Goal: Transaction & Acquisition: Purchase product/service

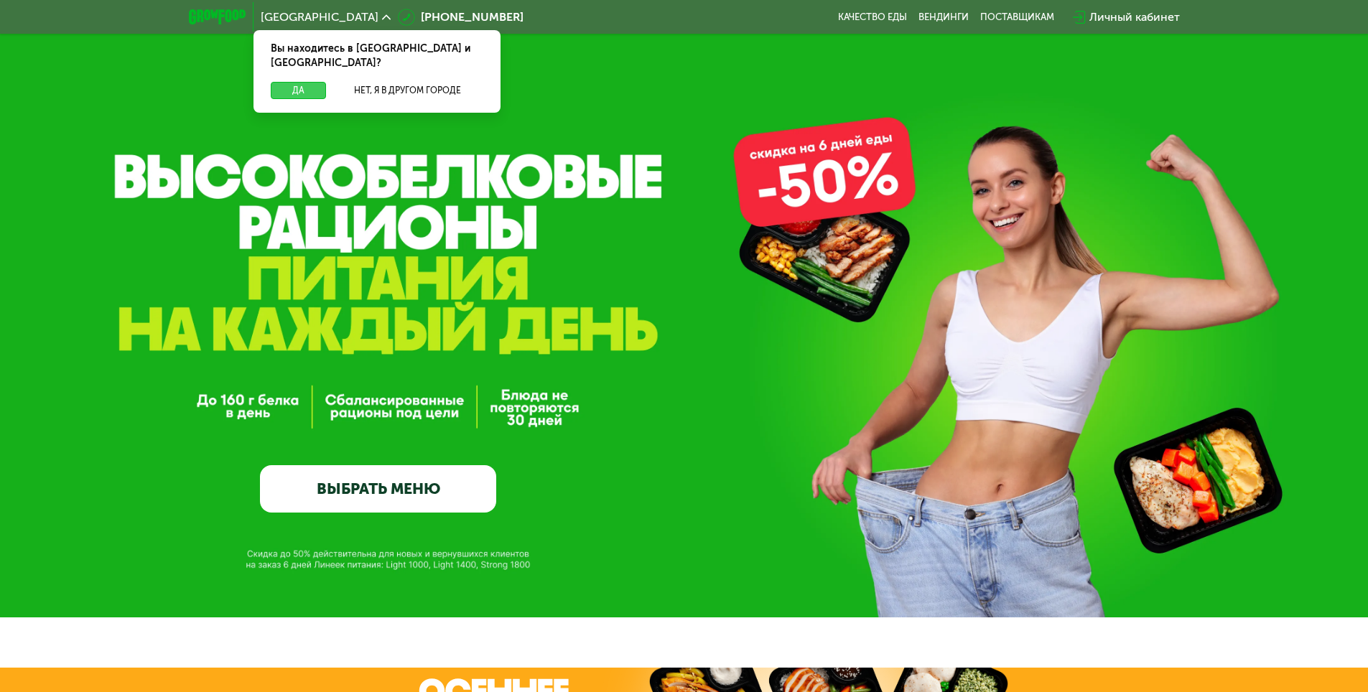
click at [297, 82] on button "Да" at bounding box center [298, 90] width 55 height 17
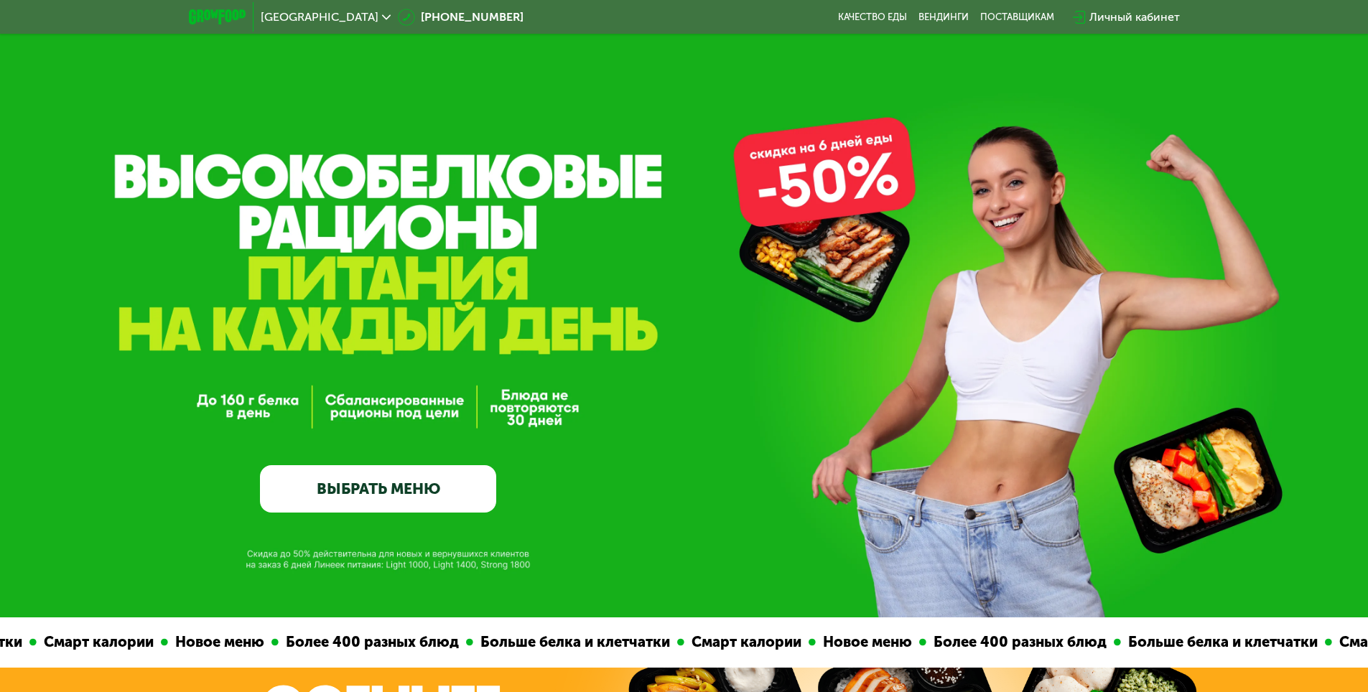
click at [368, 495] on link "ВЫБРАТЬ МЕНЮ" at bounding box center [378, 488] width 236 height 47
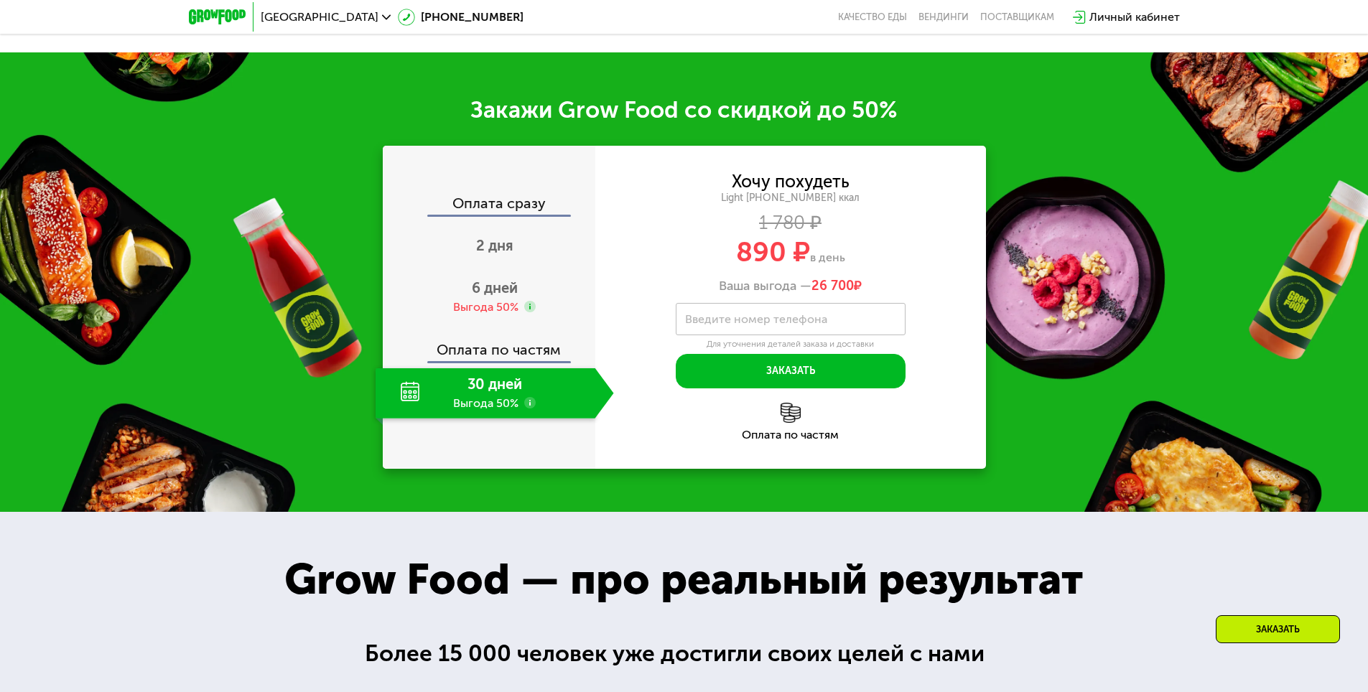
scroll to position [1836, 0]
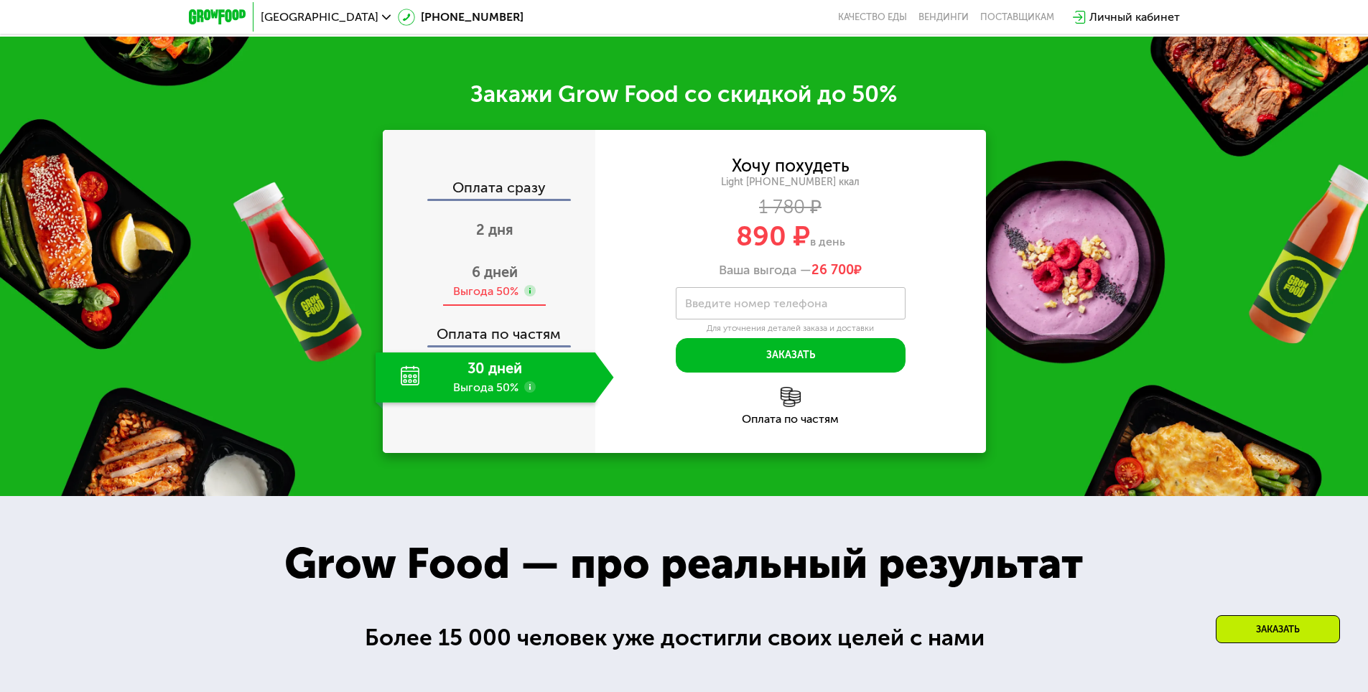
click at [494, 281] on span "6 дней" at bounding box center [495, 271] width 46 height 17
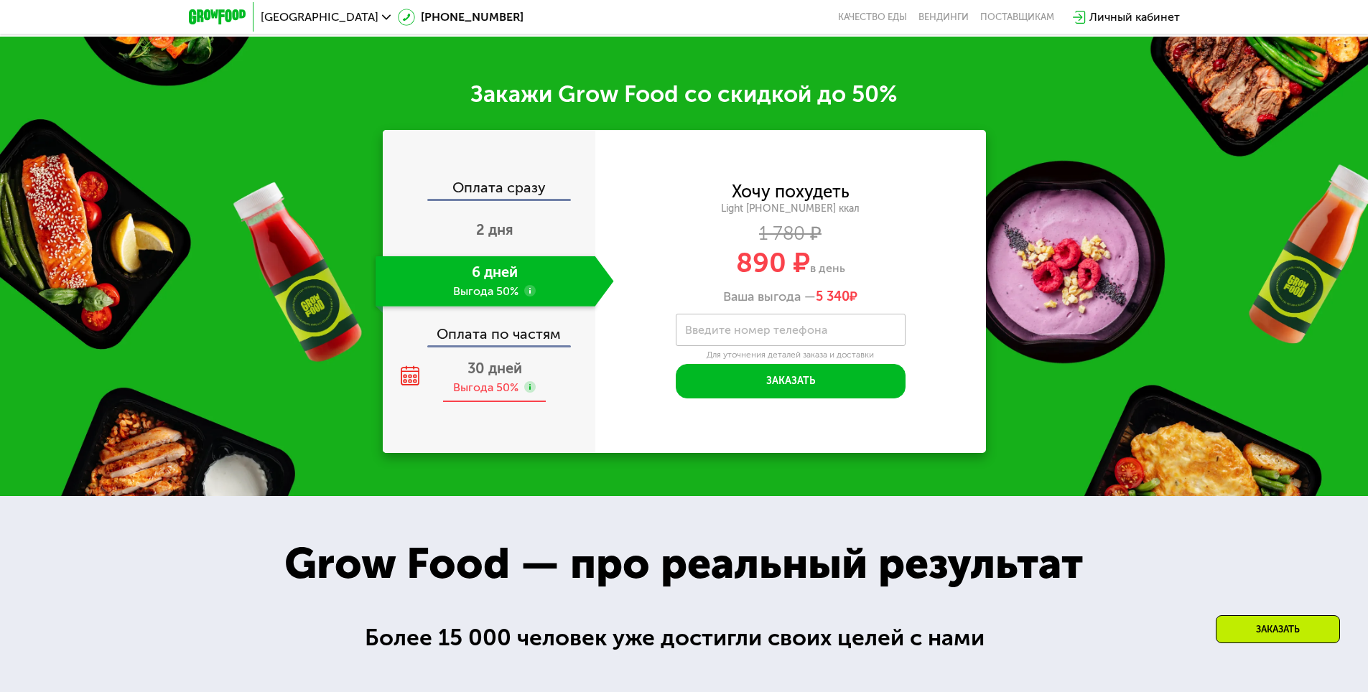
click at [472, 377] on span "30 дней" at bounding box center [494, 368] width 55 height 17
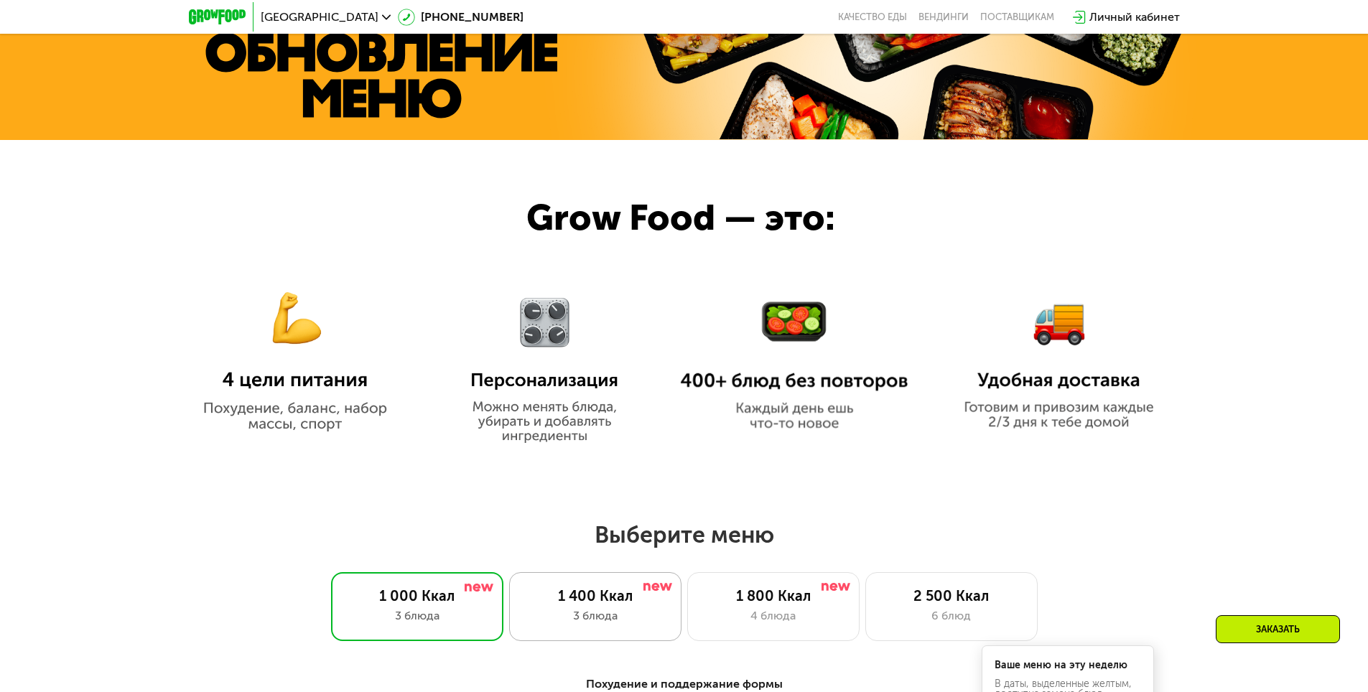
scroll to position [831, 0]
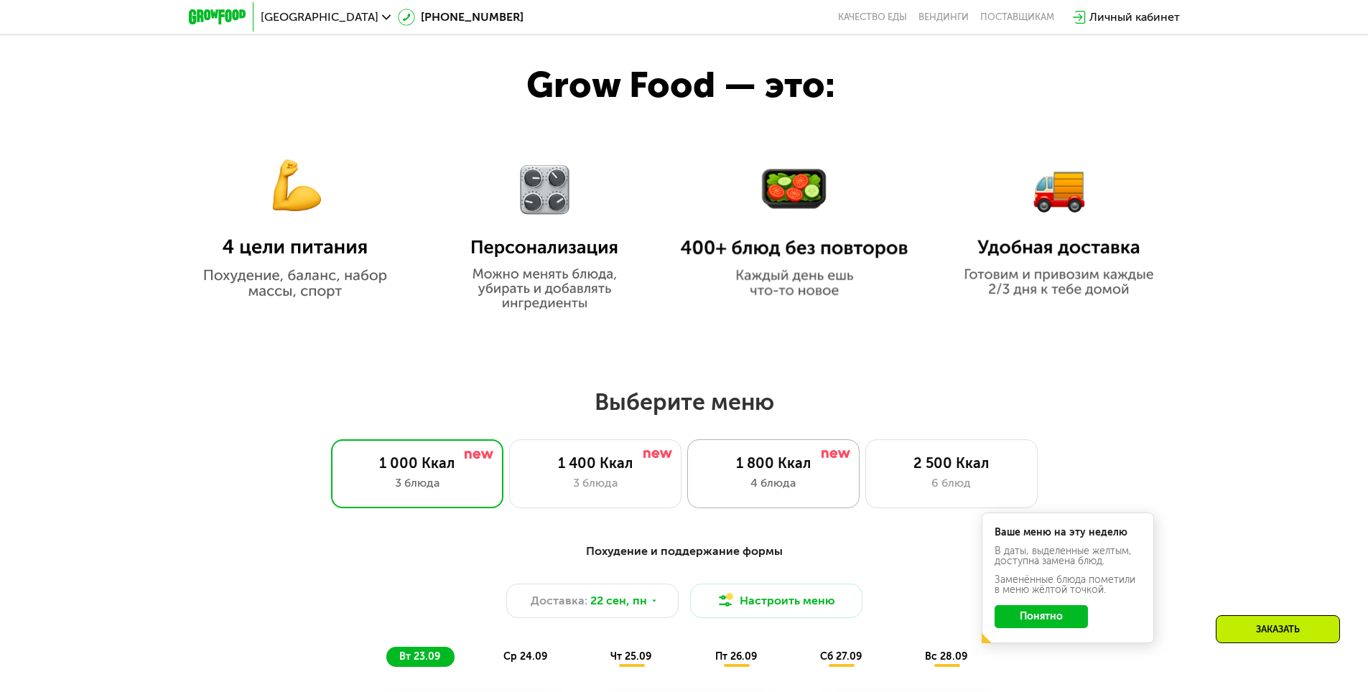
click at [775, 480] on div "4 блюда" at bounding box center [773, 482] width 142 height 17
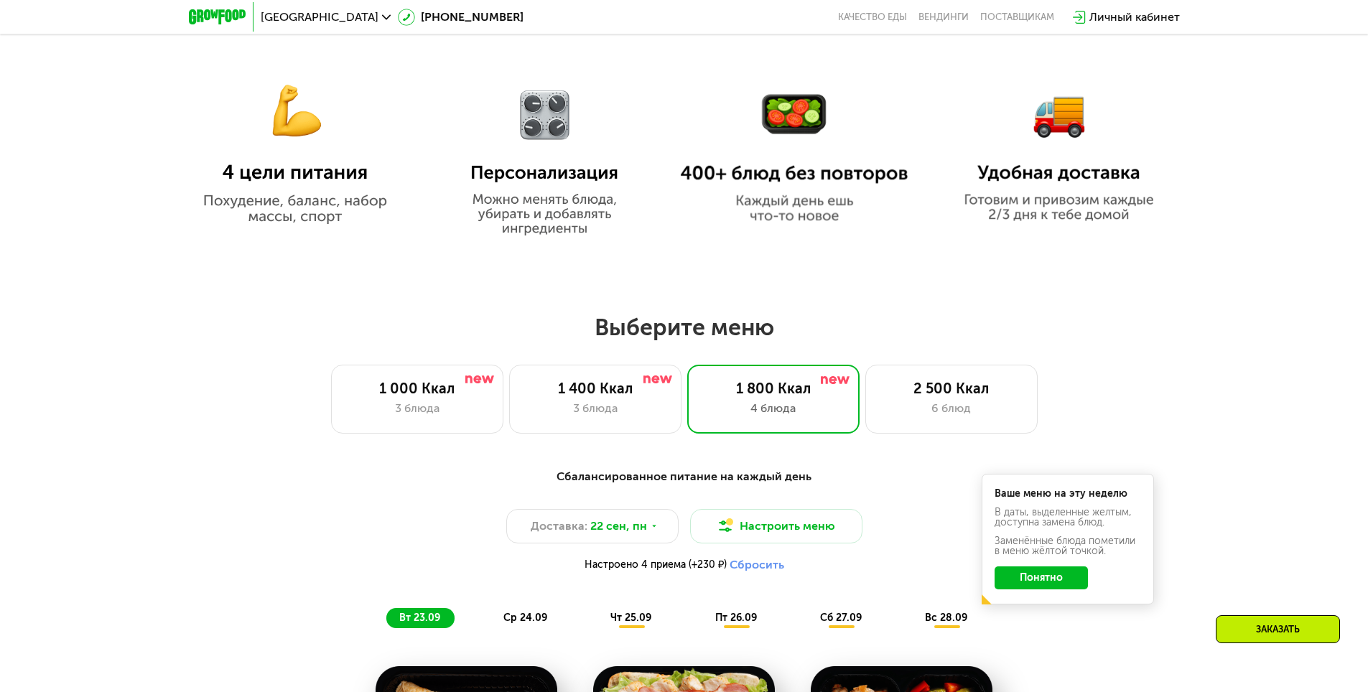
scroll to position [1047, 0]
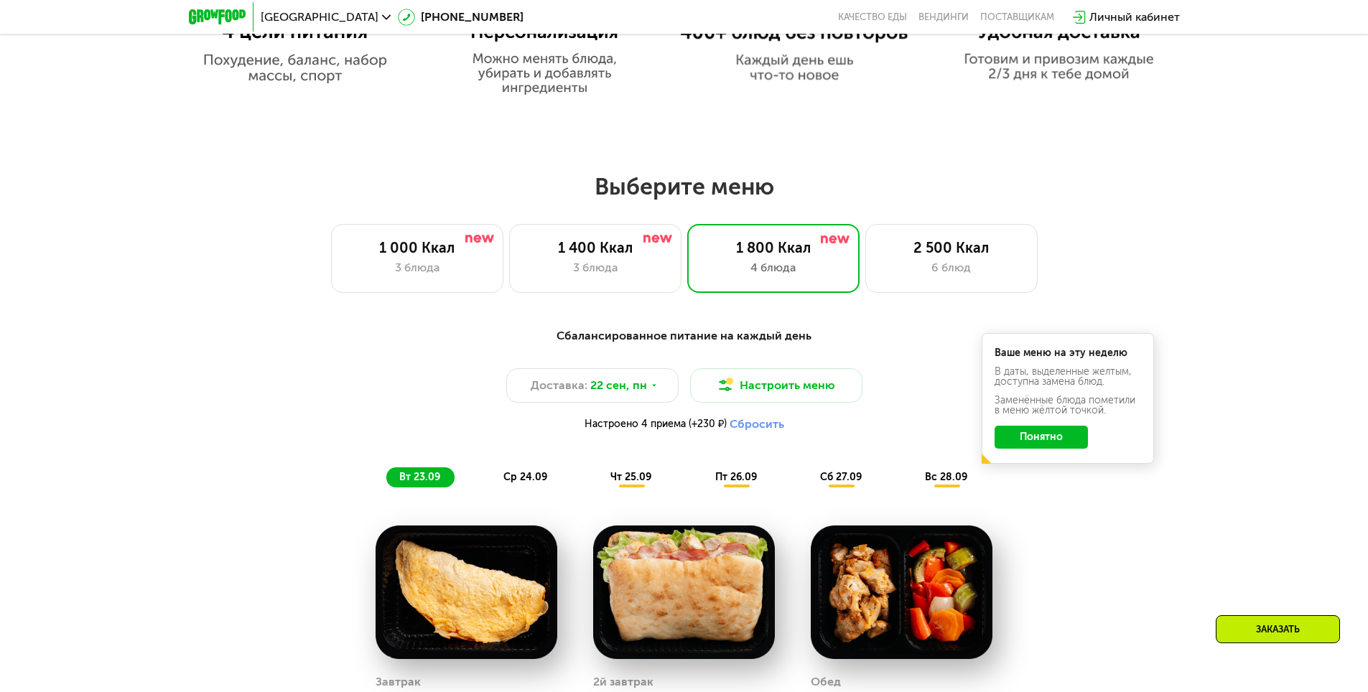
click at [1061, 439] on button "Понятно" at bounding box center [1040, 437] width 93 height 23
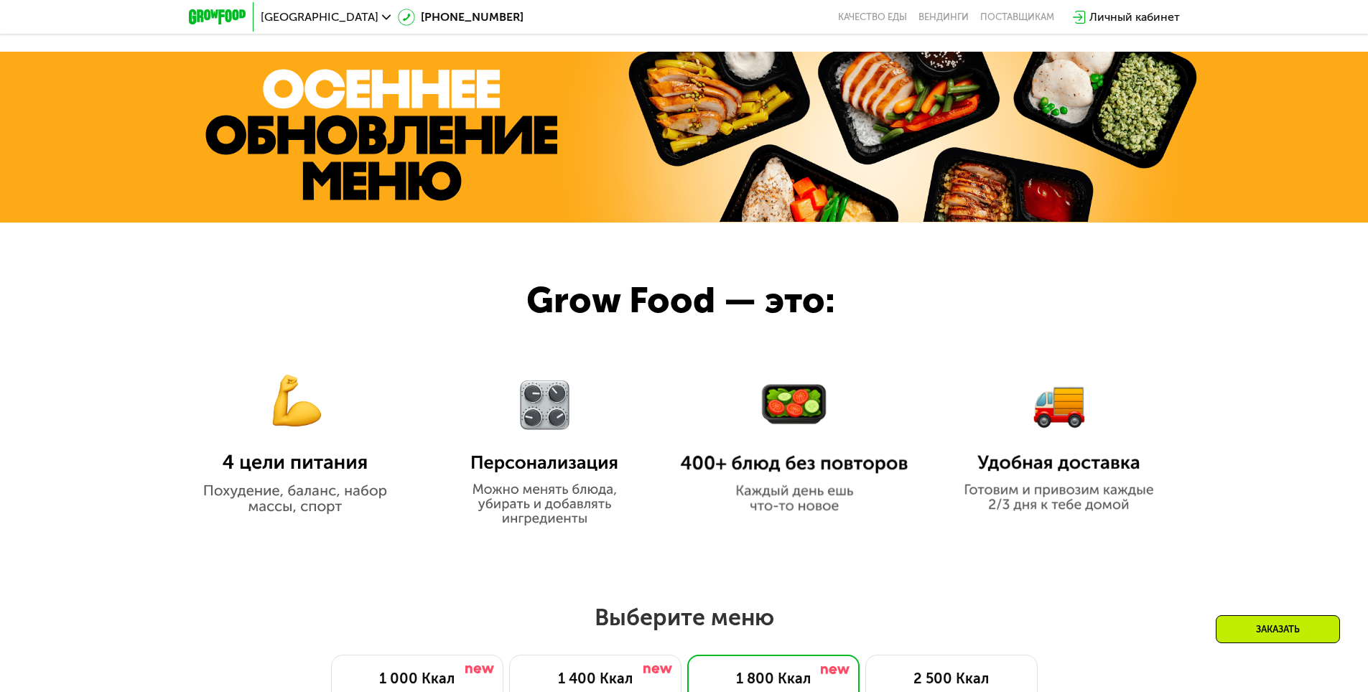
scroll to position [401, 0]
